Goal: Information Seeking & Learning: Learn about a topic

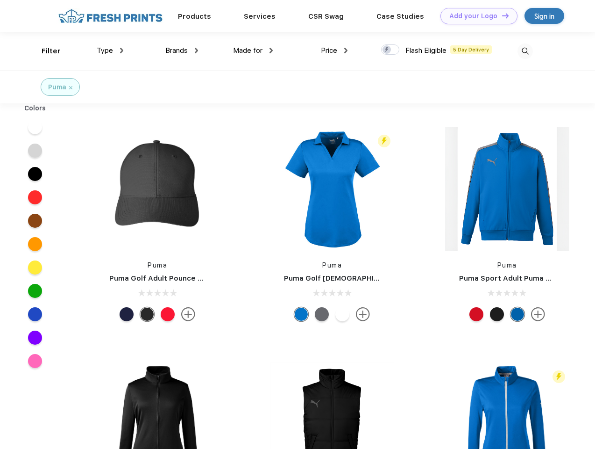
click at [476, 16] on link "Add your Logo Design Tool" at bounding box center [479, 16] width 77 height 16
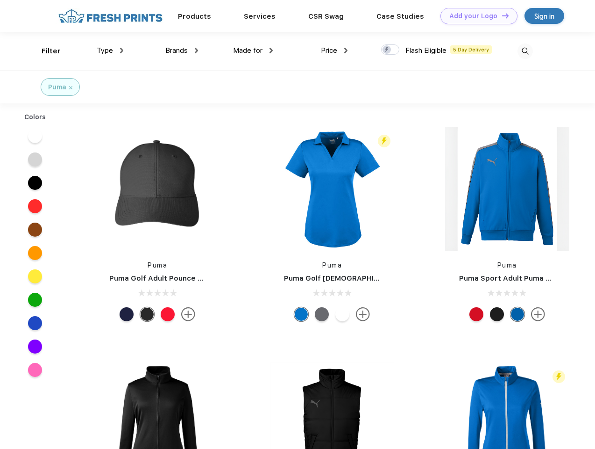
click at [0, 0] on div "Design Tool" at bounding box center [0, 0] width 0 height 0
click at [501, 15] on link "Add your Logo Design Tool" at bounding box center [479, 16] width 77 height 16
click at [45, 51] on div "Filter" at bounding box center [51, 51] width 19 height 11
click at [110, 50] on span "Type" at bounding box center [105, 50] width 16 height 8
click at [182, 50] on span "Brands" at bounding box center [176, 50] width 22 height 8
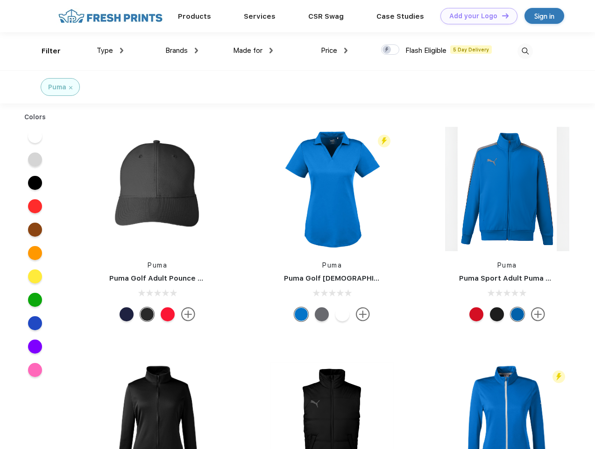
click at [253, 50] on span "Made for" at bounding box center [247, 50] width 29 height 8
click at [335, 50] on span "Price" at bounding box center [329, 50] width 16 height 8
click at [391, 50] on div at bounding box center [390, 49] width 18 height 10
click at [387, 50] on input "checkbox" at bounding box center [384, 47] width 6 height 6
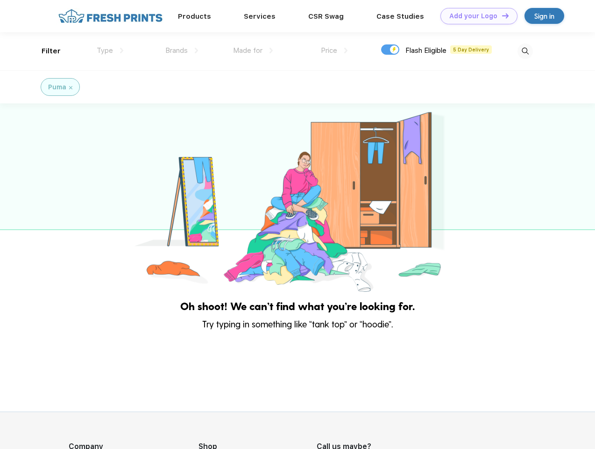
click at [525, 51] on img at bounding box center [525, 50] width 15 height 15
